Goal: Task Accomplishment & Management: Complete application form

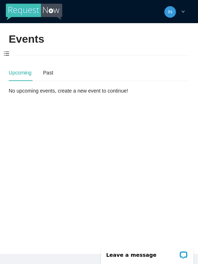
click at [9, 53] on span at bounding box center [6, 53] width 13 height 15
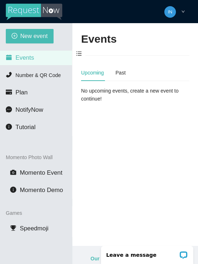
click at [23, 38] on span "New event" at bounding box center [34, 36] width 28 height 9
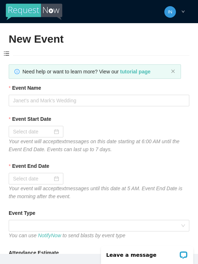
type textarea "Thanks for coming to Guitars and Cadillacs! Follow us on FB & IG @guitarsandcad…"
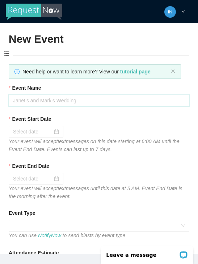
click at [25, 99] on input "Event Name" at bounding box center [99, 101] width 181 height 12
type input "[DATE]"
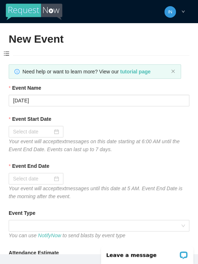
click at [56, 131] on div at bounding box center [36, 132] width 46 height 8
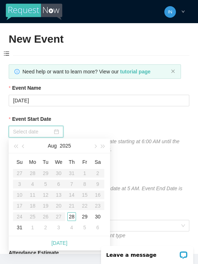
type input "[DATE]"
click at [70, 213] on div "28" at bounding box center [71, 217] width 9 height 9
type input "[DATE]"
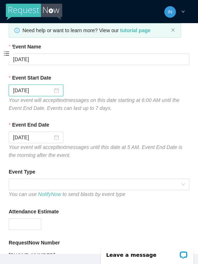
scroll to position [44, 0]
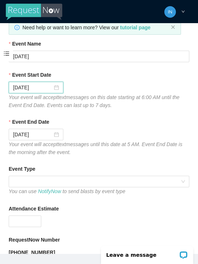
click at [53, 181] on span at bounding box center [99, 181] width 172 height 11
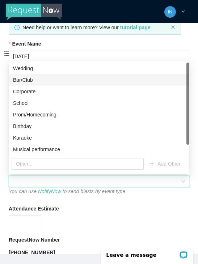
click at [25, 80] on div "Bar/Club" at bounding box center [99, 80] width 172 height 8
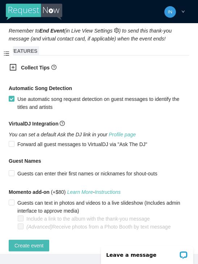
scroll to position [430, 0]
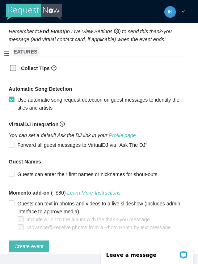
click at [26, 246] on span "Create event" at bounding box center [28, 247] width 29 height 8
type textarea "Thanks for coming to Guitars and Cadillacs! Follow us on FB & IG @guitarsandcad…"
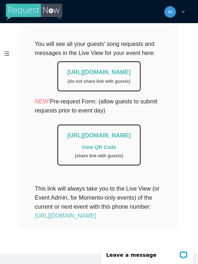
click at [53, 219] on link "[URL][DOMAIN_NAME]" at bounding box center [65, 216] width 61 height 6
